Goal: Information Seeking & Learning: Learn about a topic

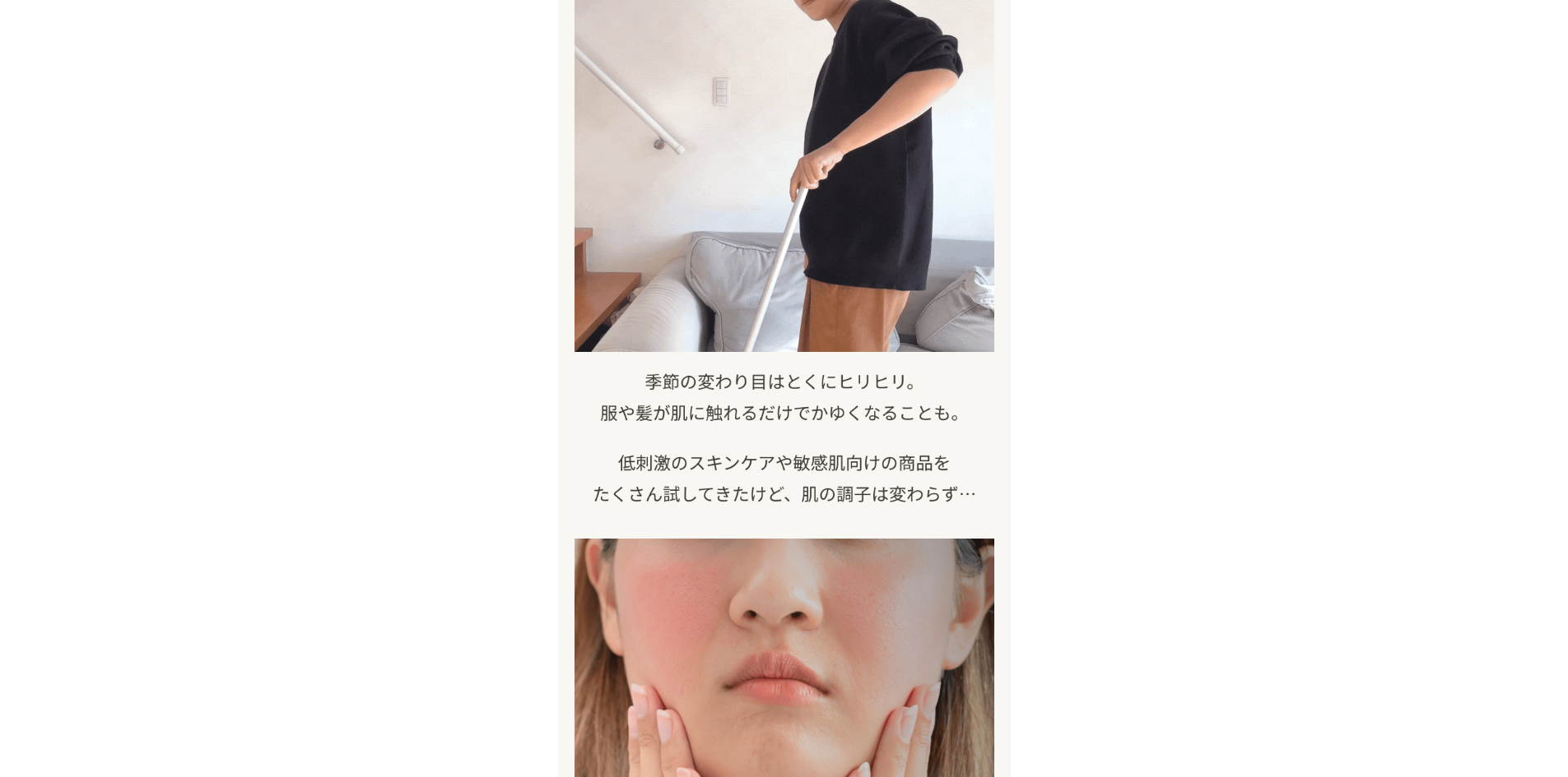
scroll to position [741, 0]
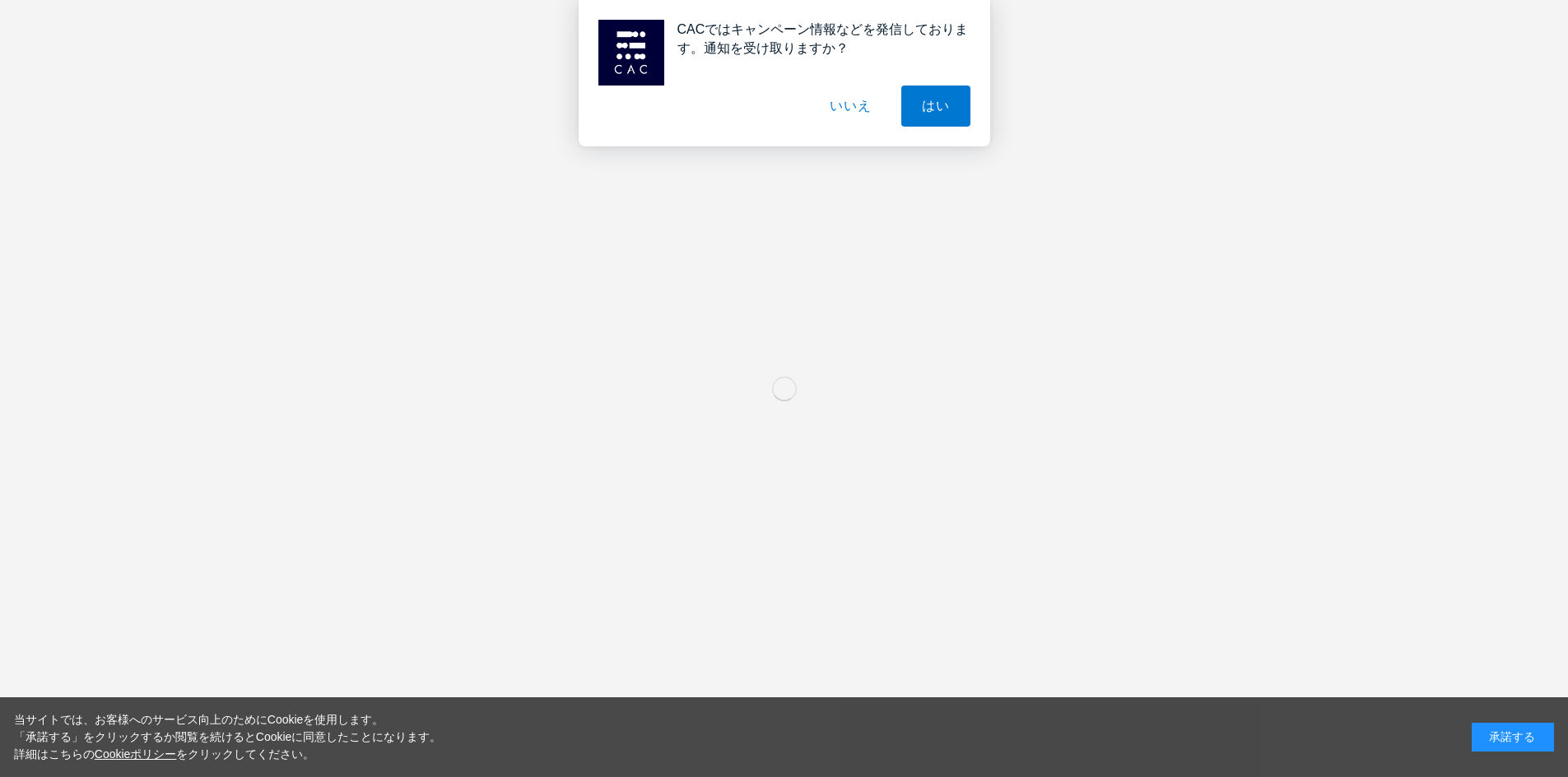
click at [1517, 731] on div "承諾する" at bounding box center [1513, 737] width 82 height 29
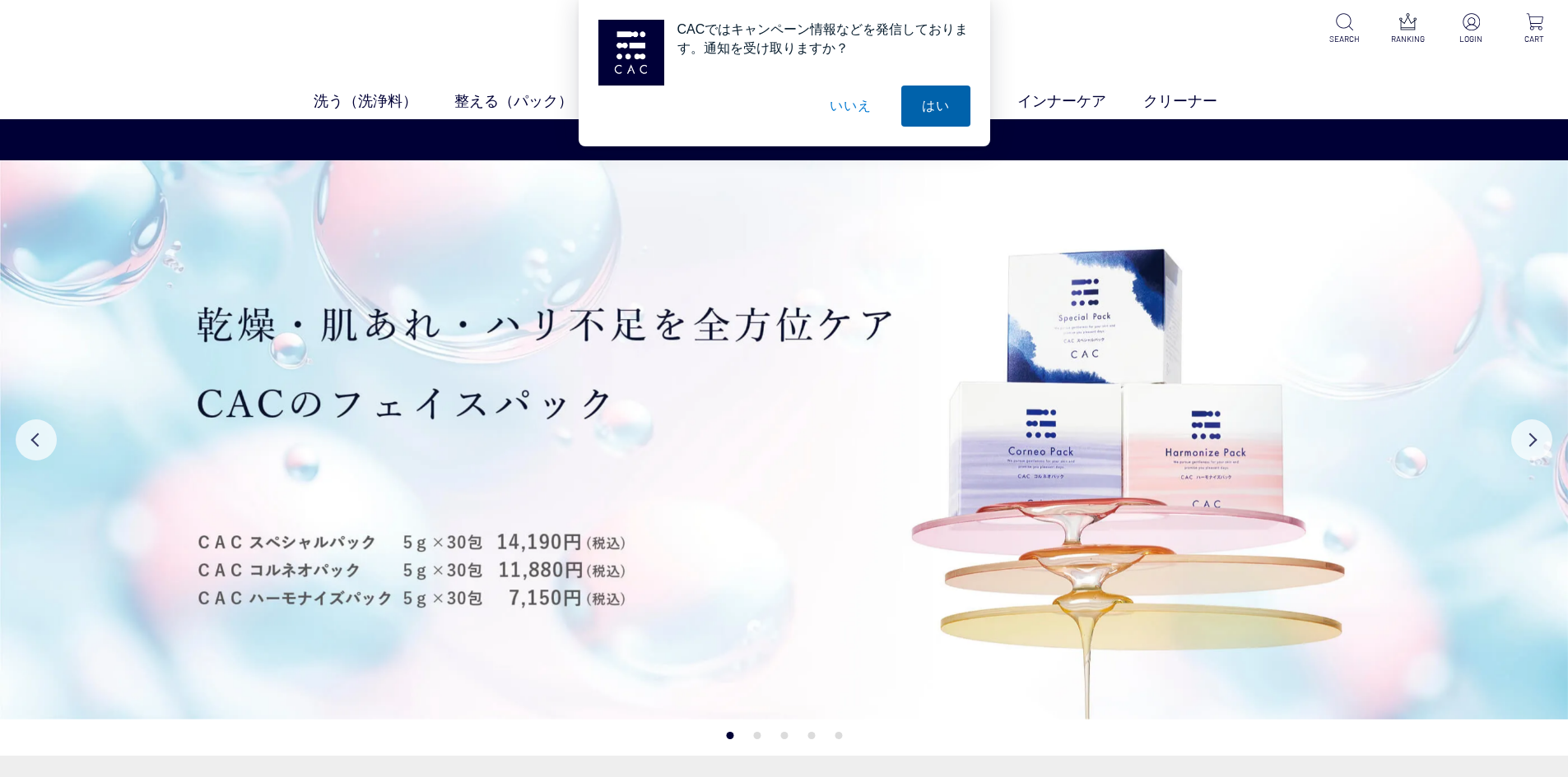
click at [947, 123] on button "はい" at bounding box center [936, 106] width 69 height 41
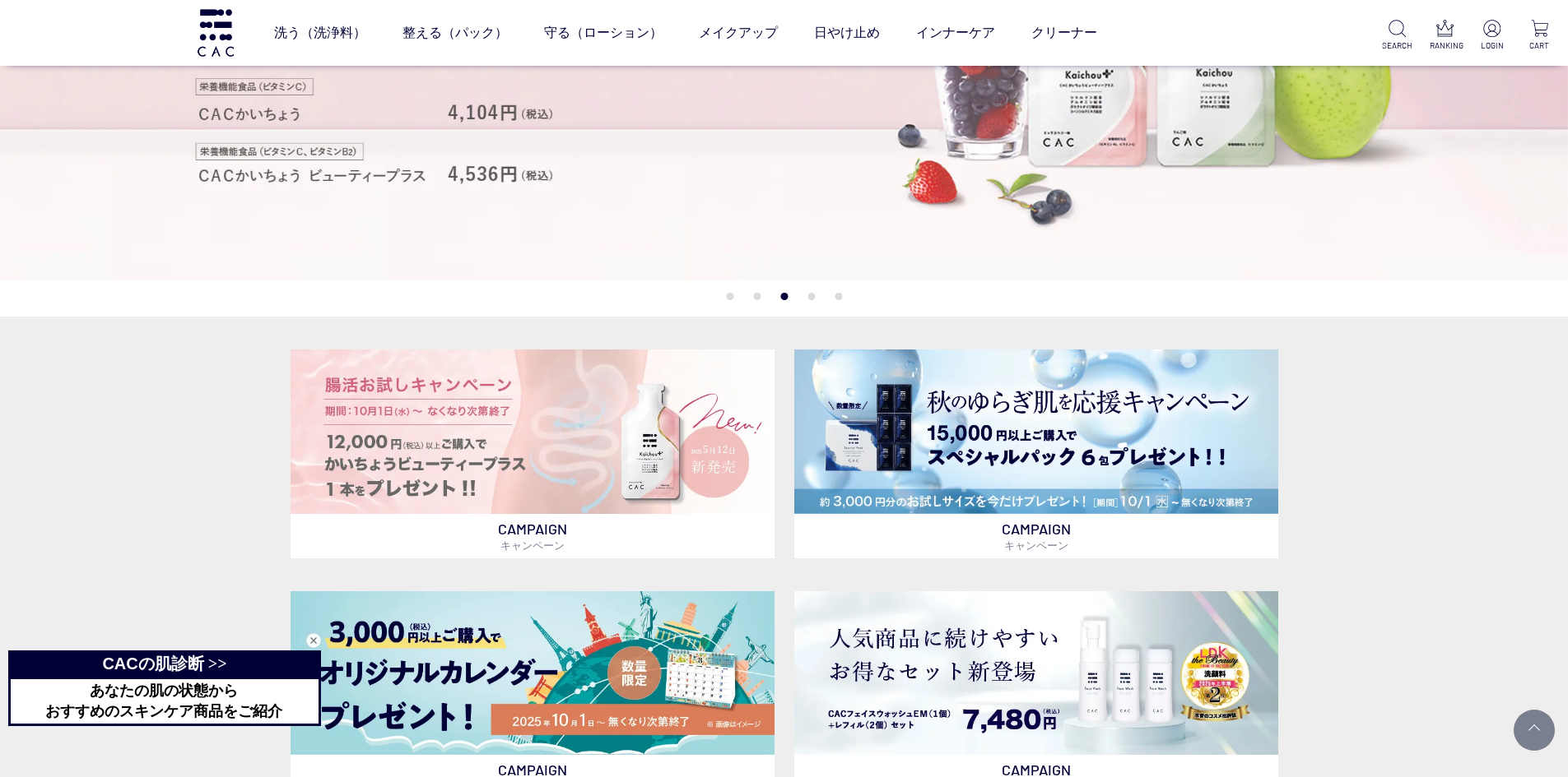
scroll to position [348, 0]
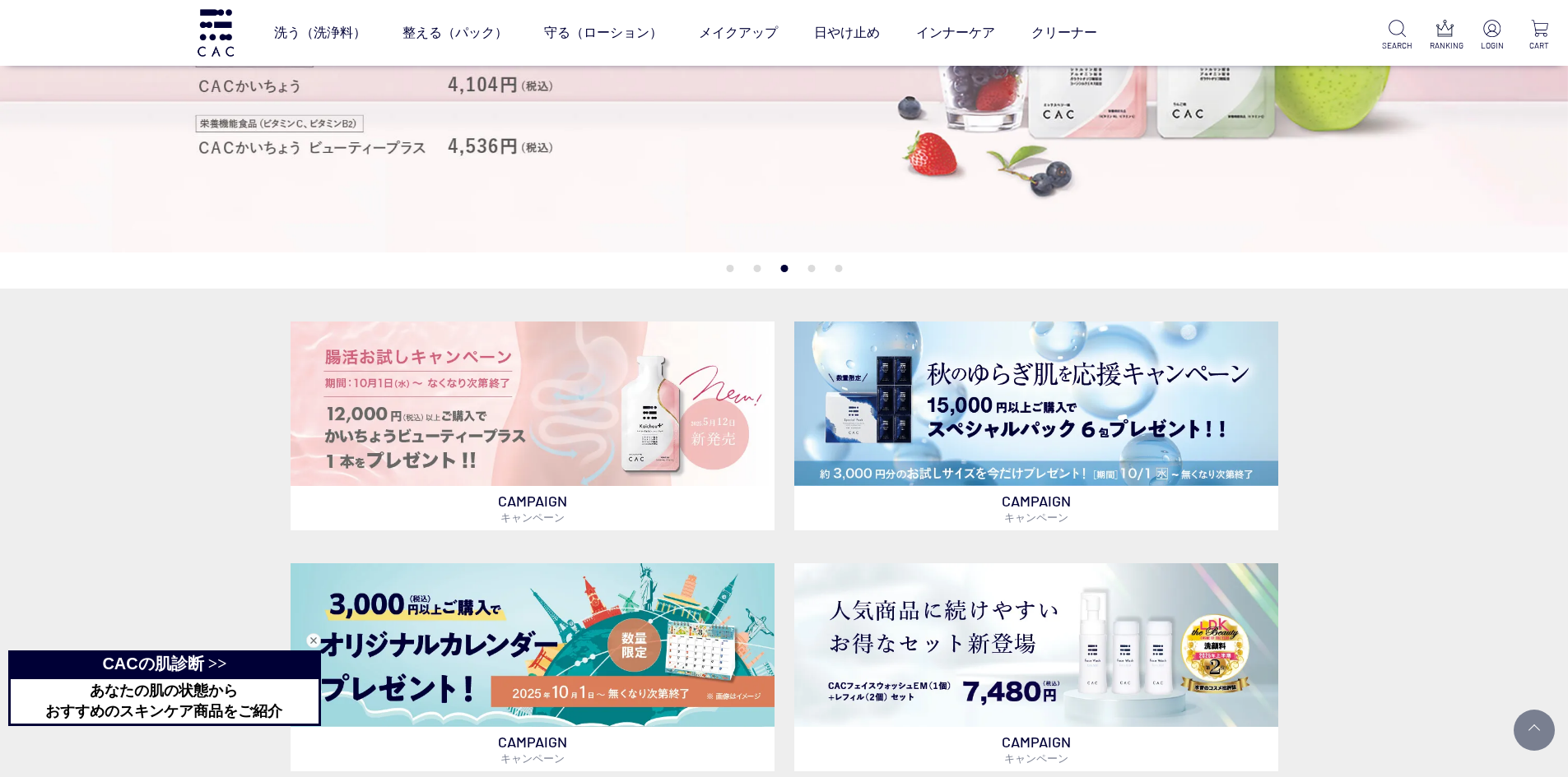
click at [757, 265] on ul "1 2 3 4 5" at bounding box center [784, 268] width 116 height 8
click at [756, 269] on button "2" at bounding box center [757, 268] width 7 height 7
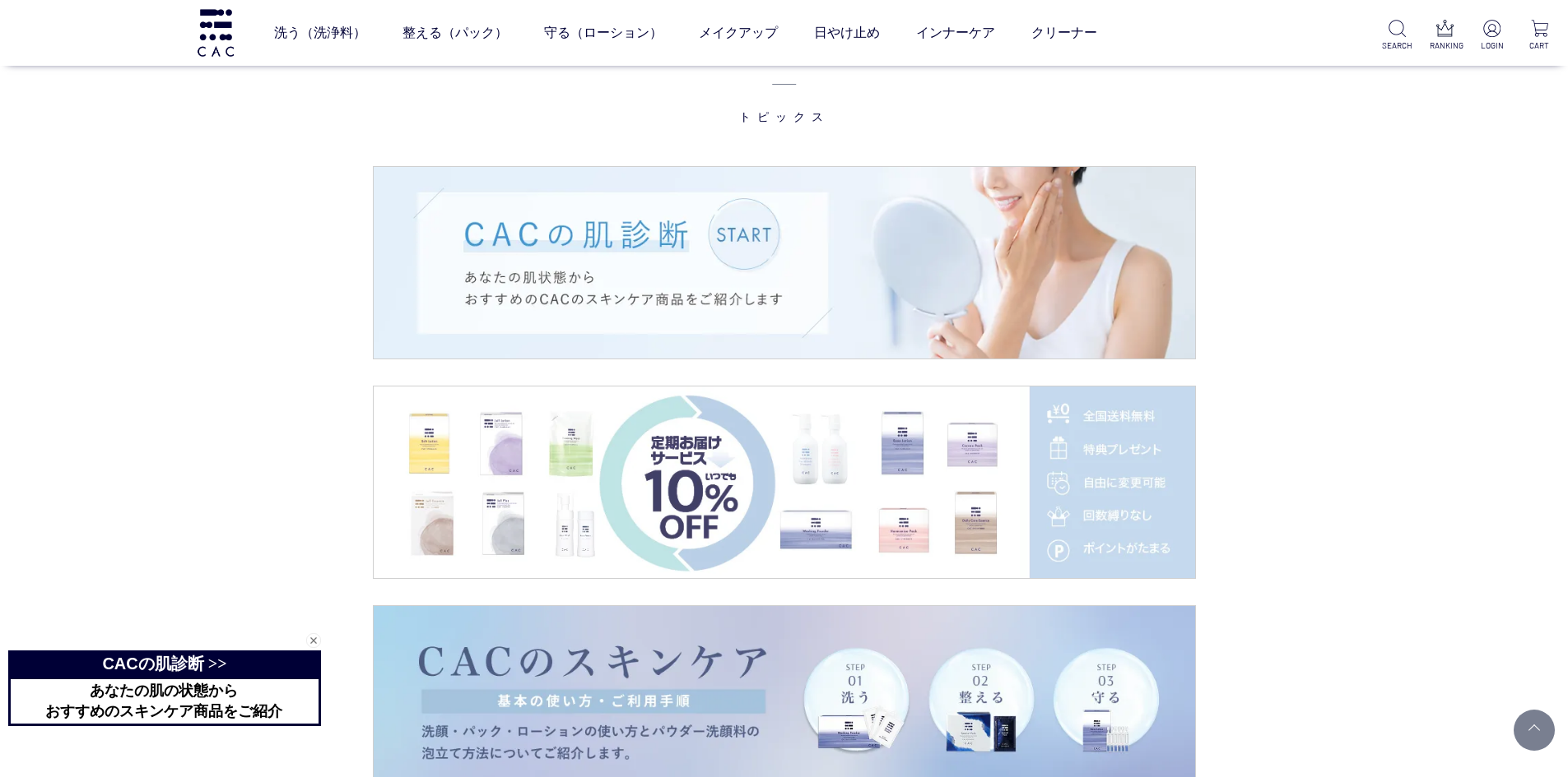
scroll to position [2733, 0]
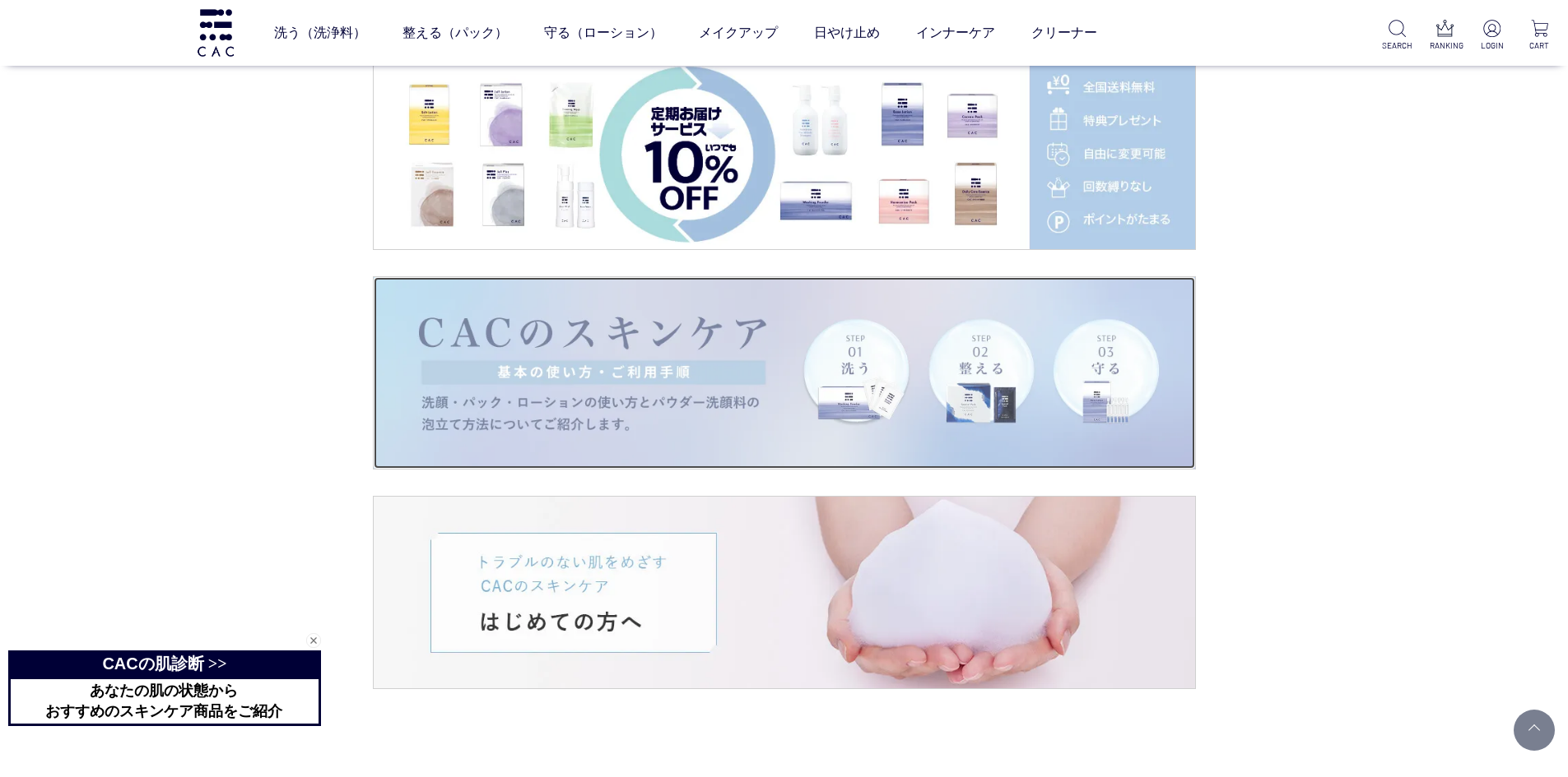
click at [699, 347] on img at bounding box center [784, 374] width 821 height 192
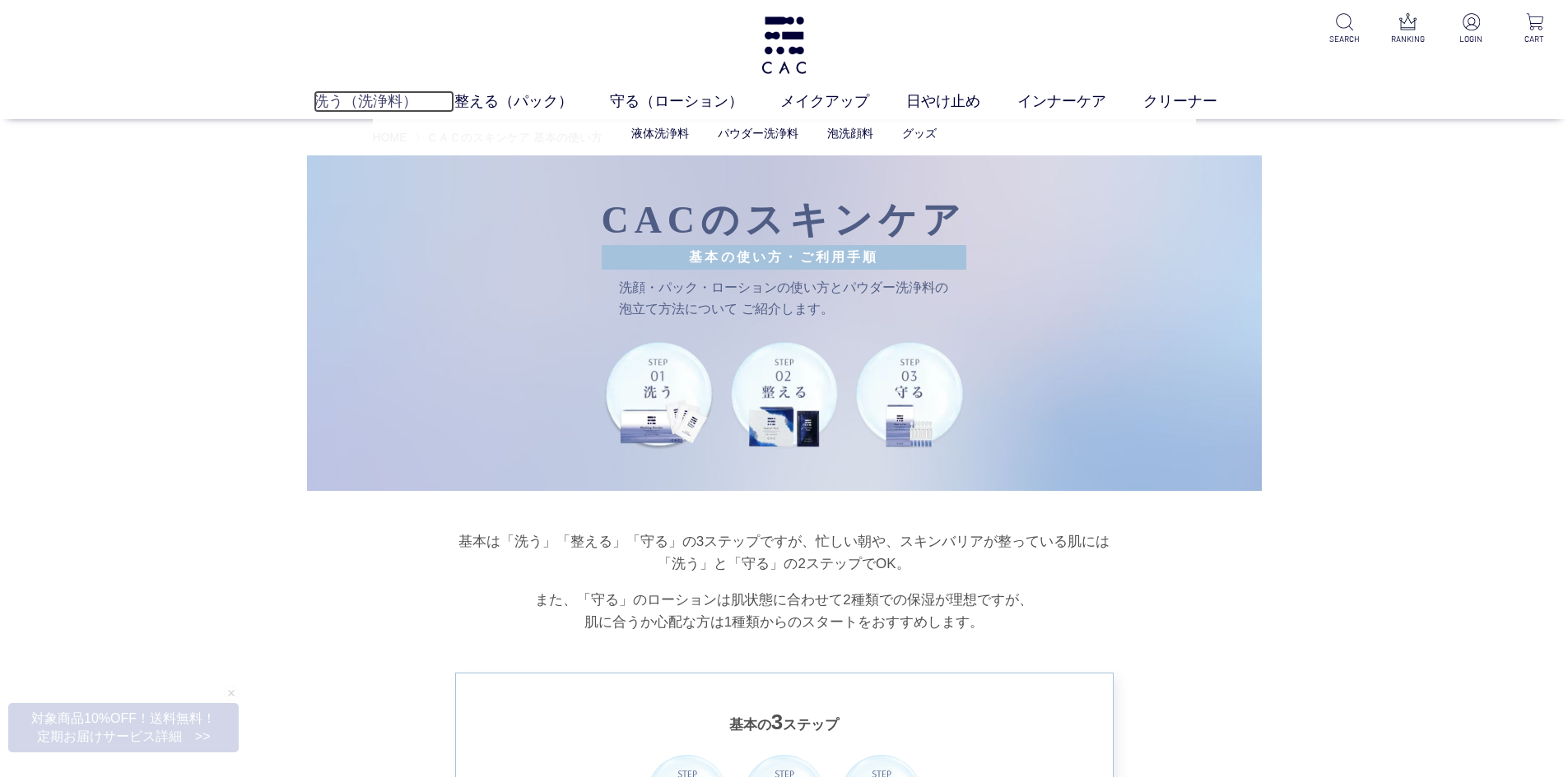
click at [397, 102] on link "洗う（洗浄料）" at bounding box center [383, 102] width 141 height 22
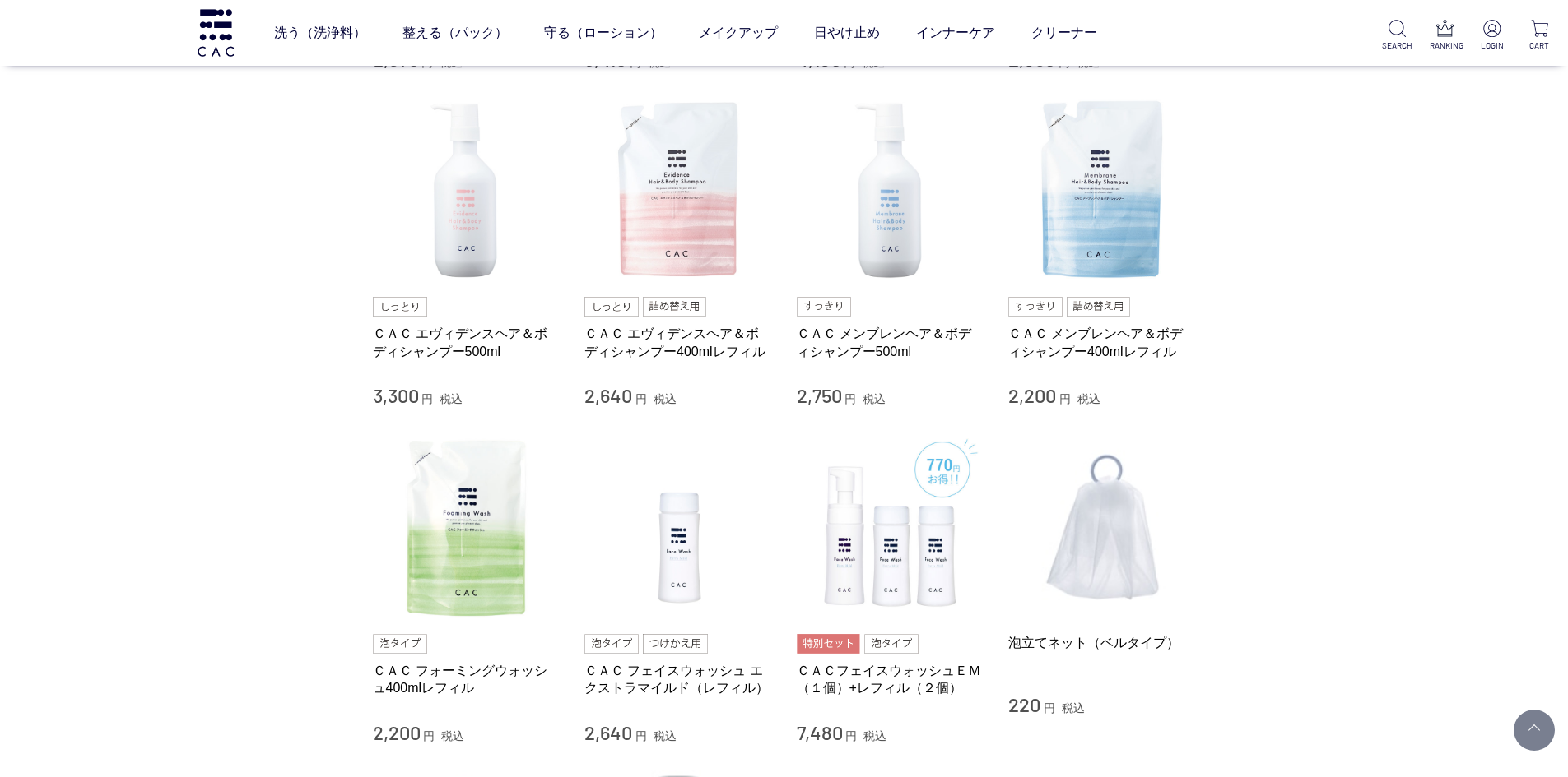
scroll to position [576, 0]
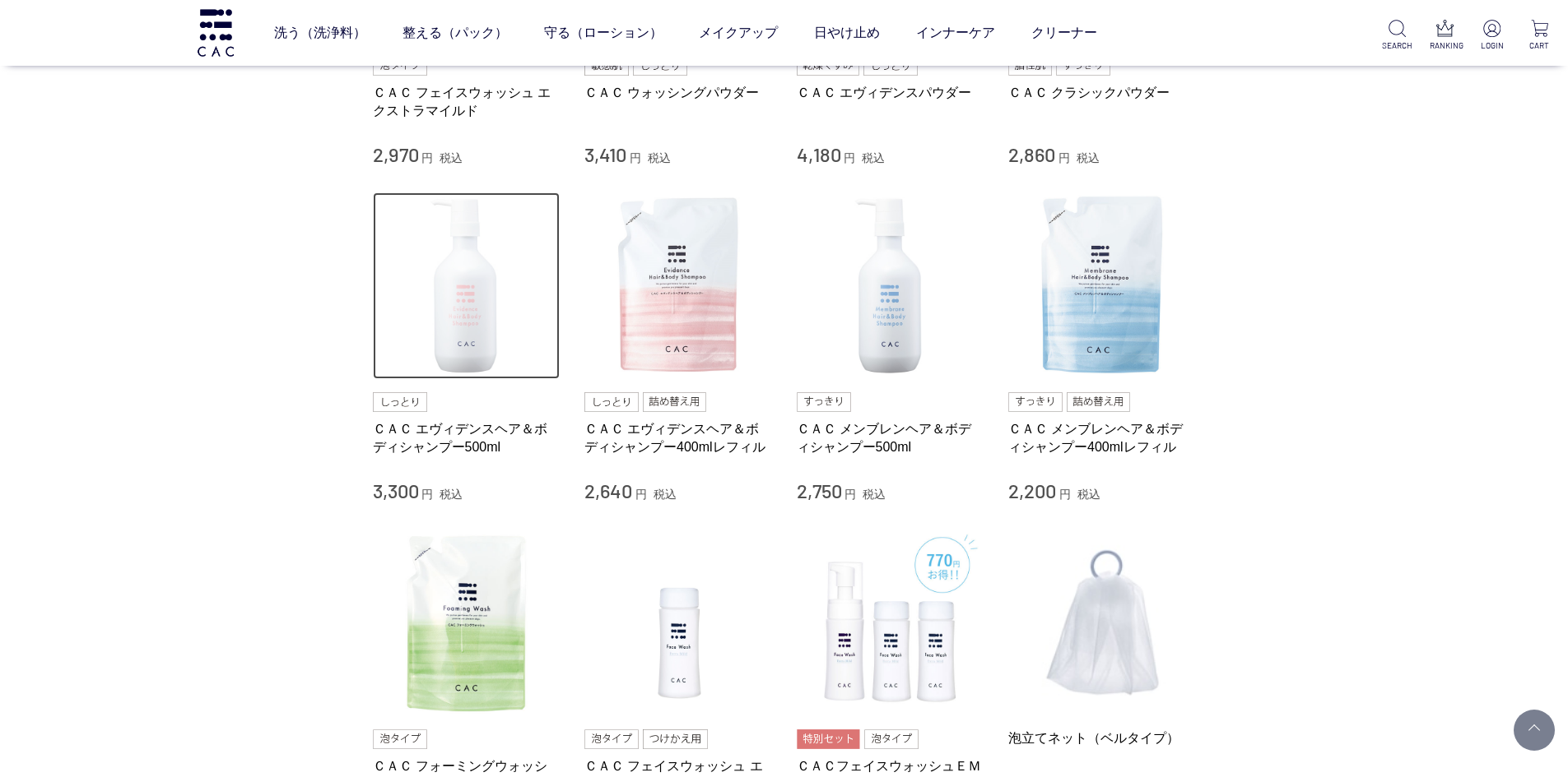
click at [466, 275] on img at bounding box center [466, 286] width 187 height 187
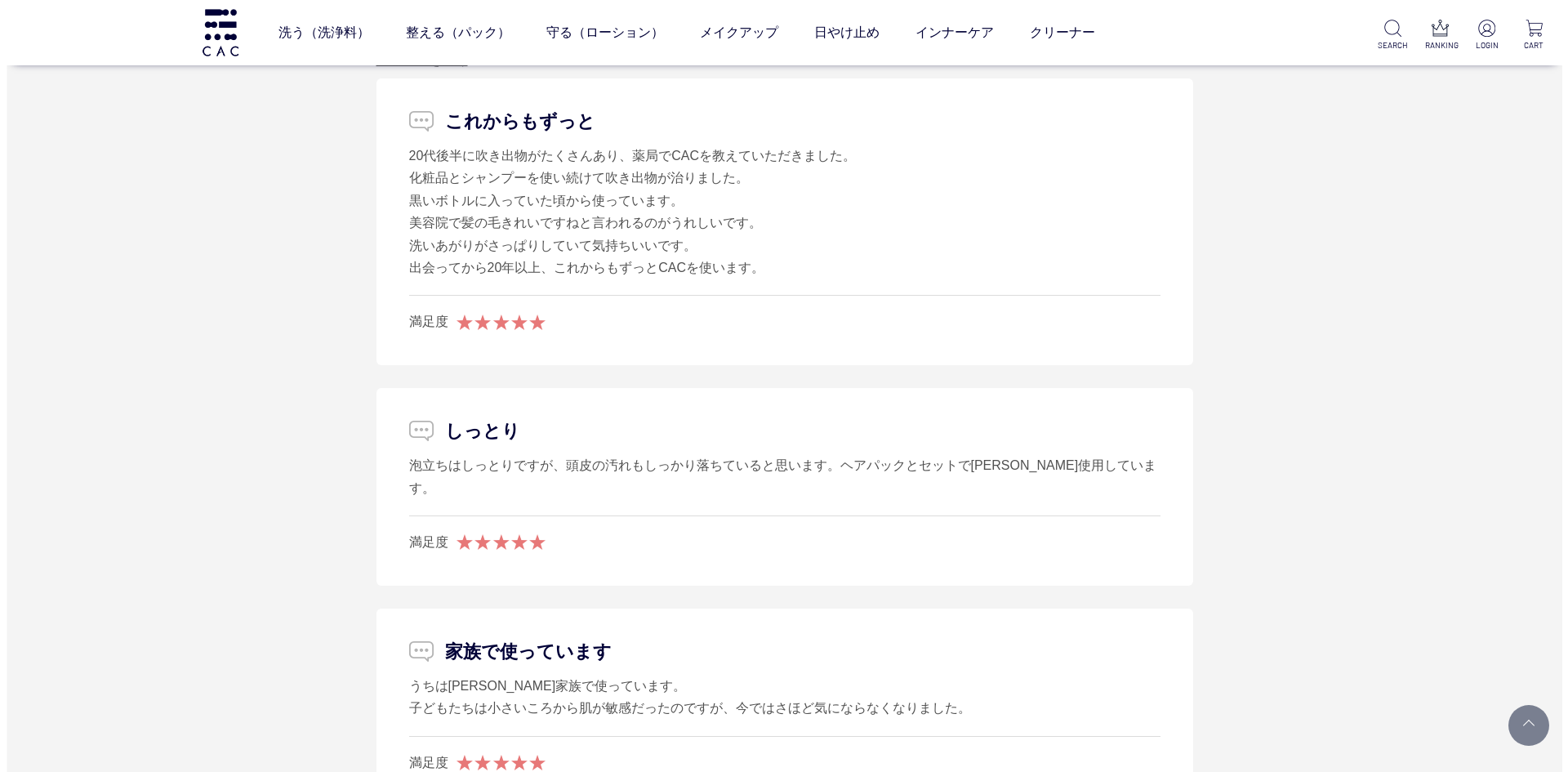
scroll to position [2288, 0]
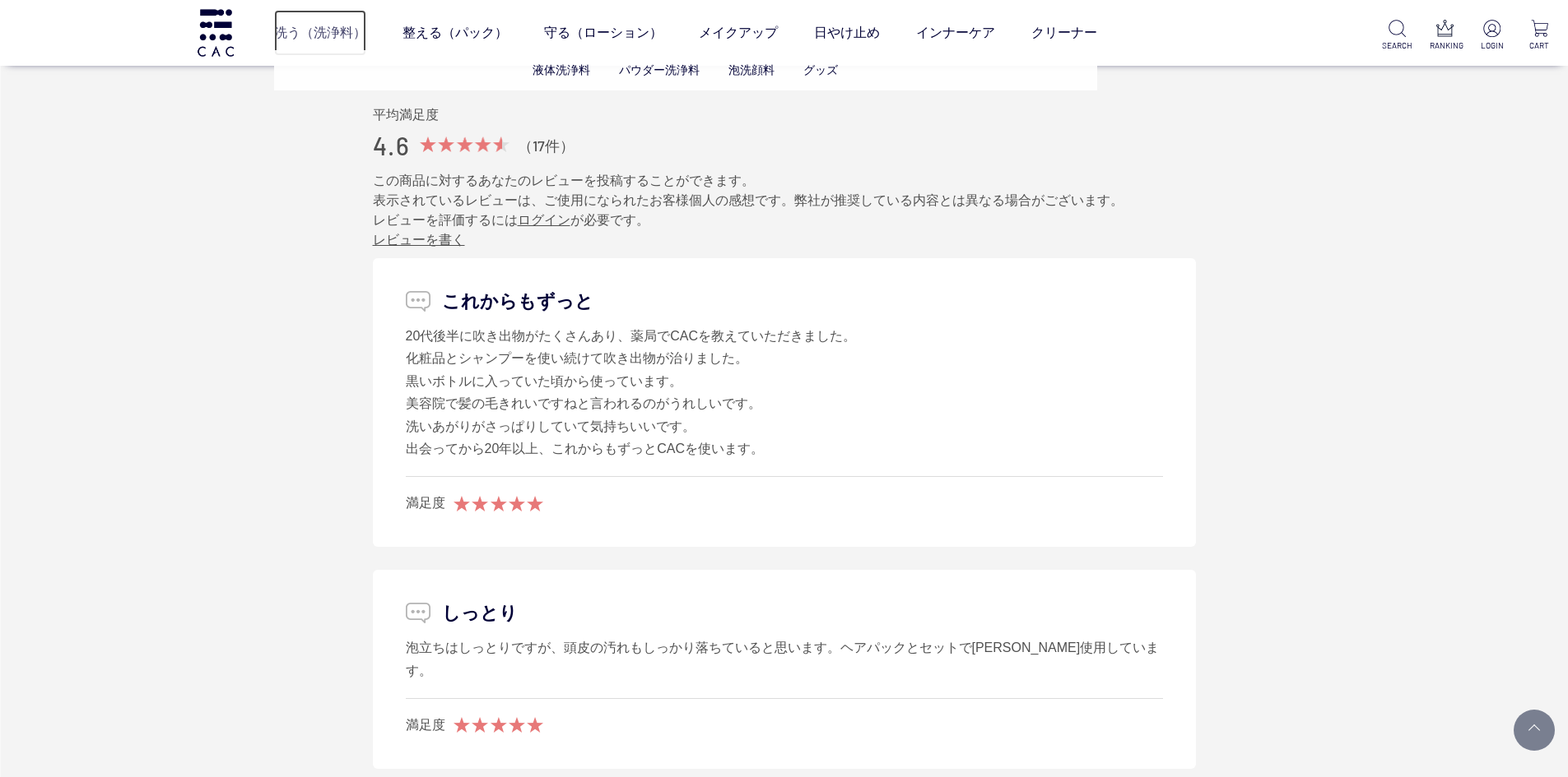
click at [308, 35] on link "洗う（洗浄料）" at bounding box center [320, 33] width 92 height 46
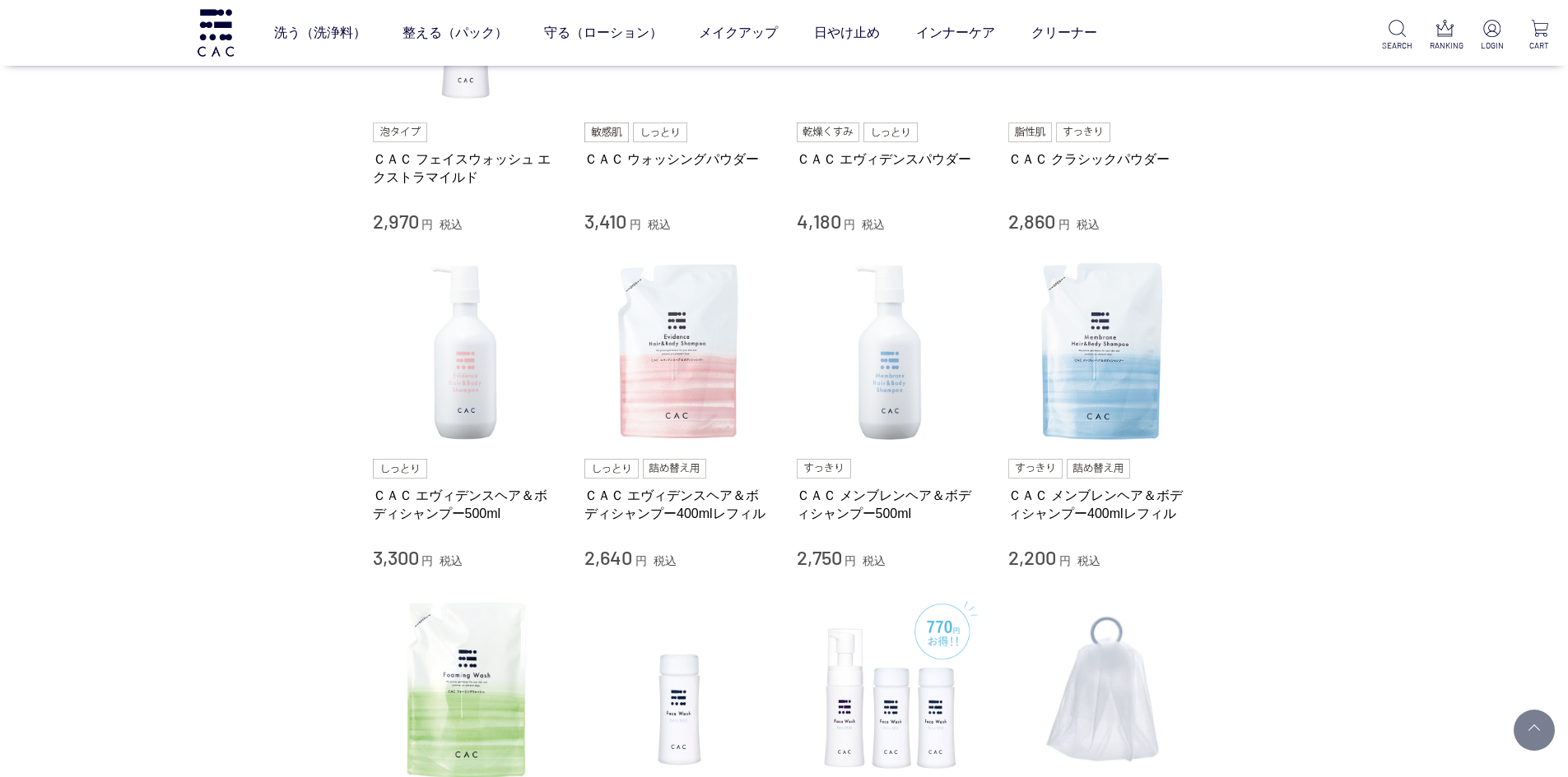
scroll to position [494, 0]
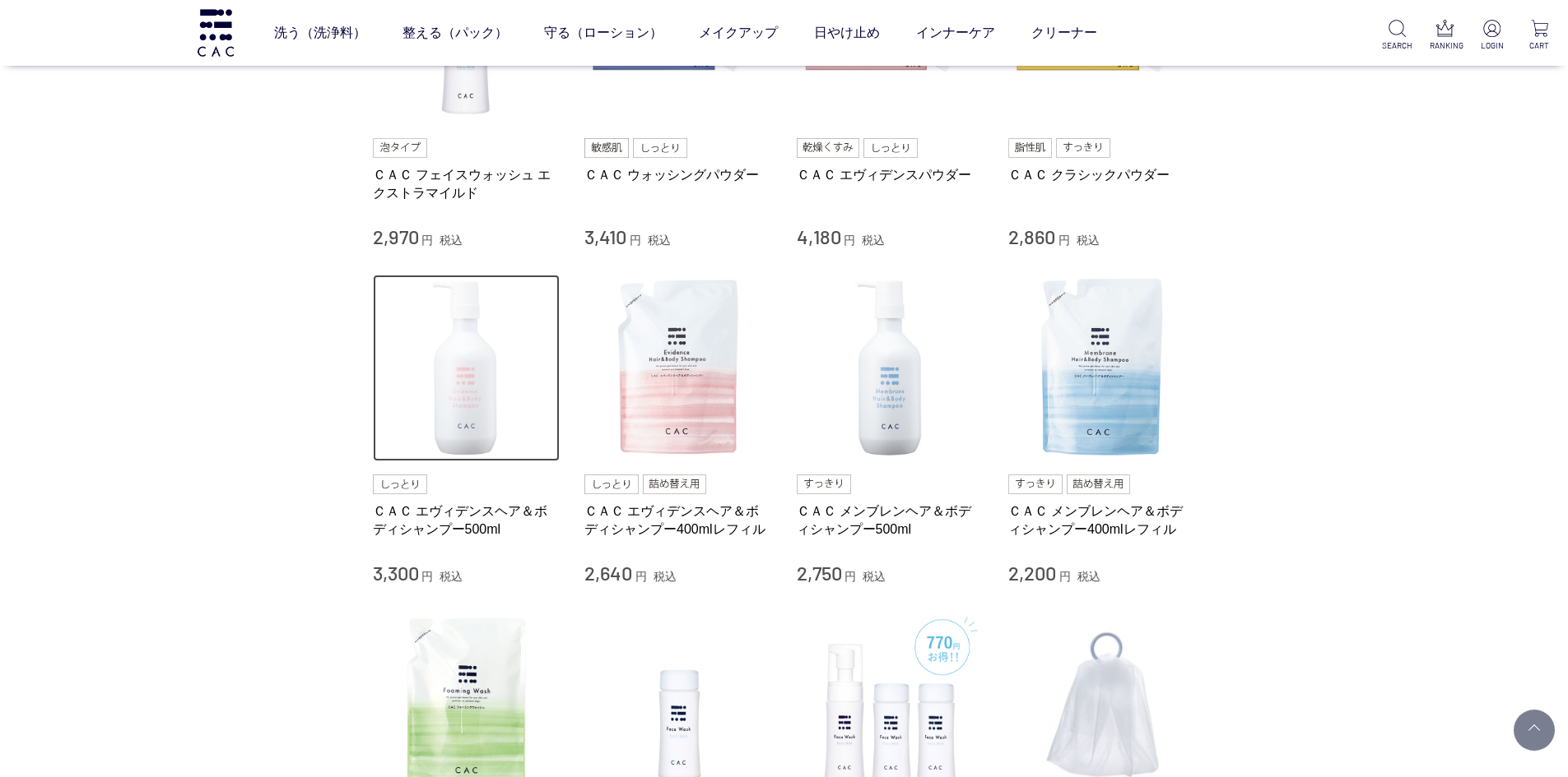
click at [458, 371] on img at bounding box center [466, 368] width 187 height 187
